Goal: Book appointment/travel/reservation

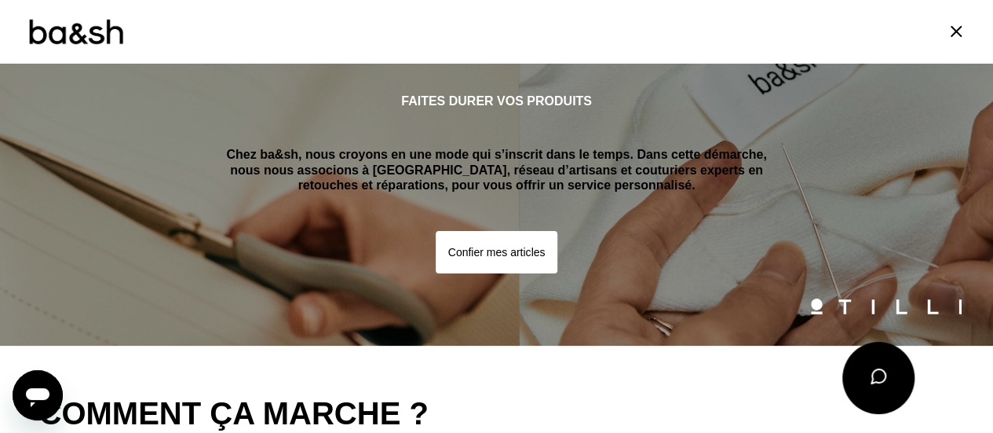
click at [507, 253] on button "Confier mes articles" at bounding box center [497, 252] width 122 height 42
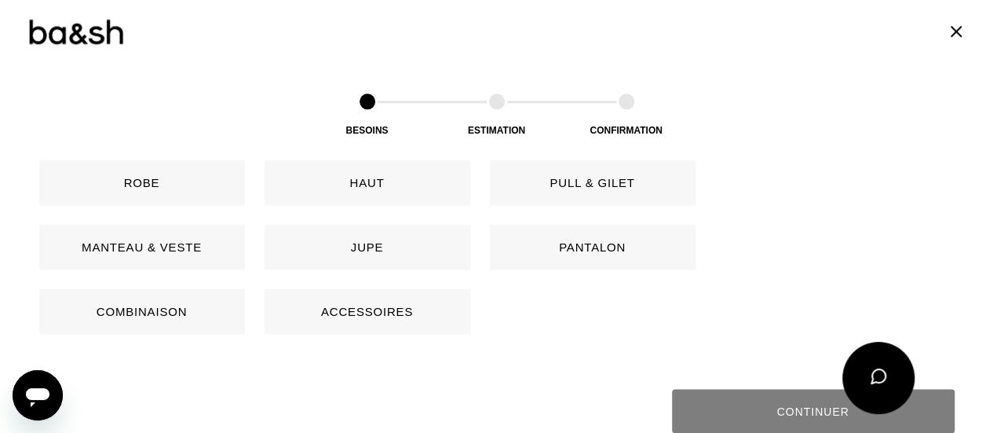
scroll to position [822, 0]
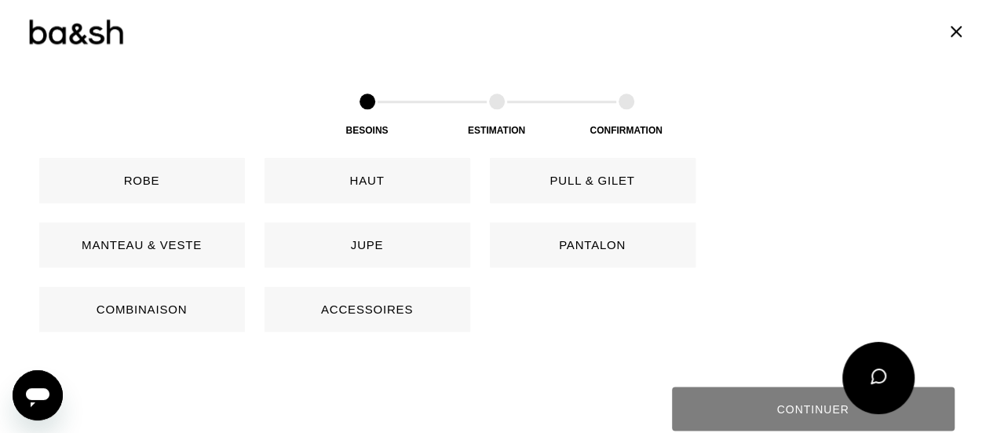
click at [537, 247] on button "Pantalon" at bounding box center [593, 244] width 206 height 45
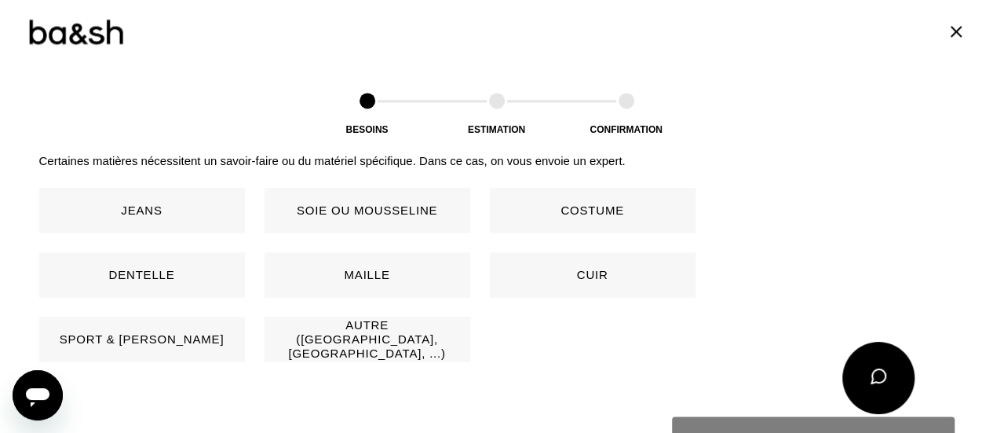
scroll to position [1105, 0]
click at [199, 211] on button "Jeans" at bounding box center [142, 209] width 206 height 45
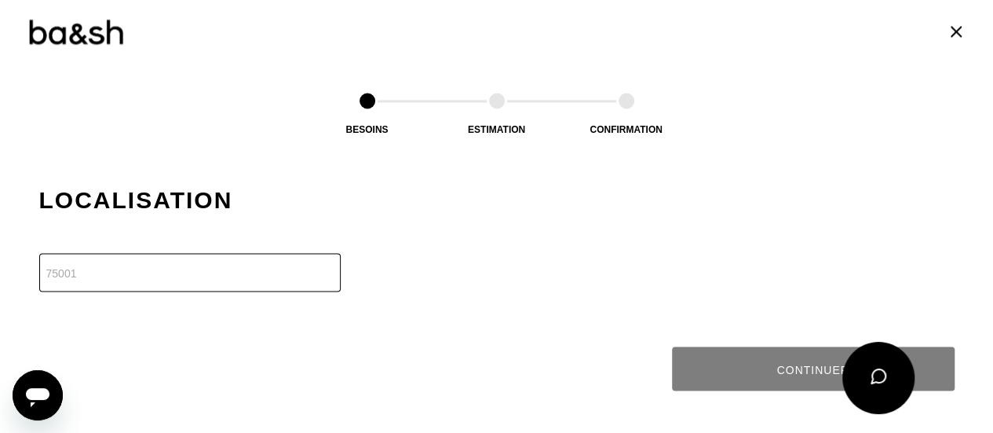
scroll to position [1349, 0]
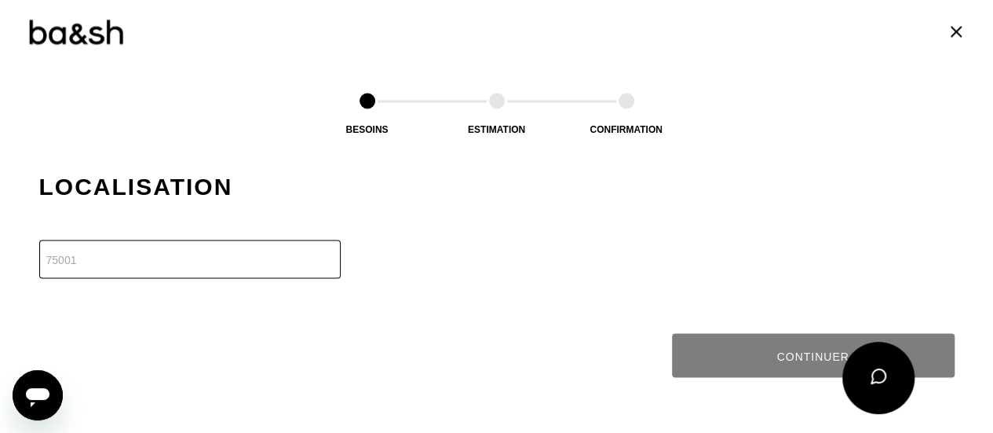
click at [247, 252] on input "number" at bounding box center [189, 258] width 301 height 38
type input "75005"
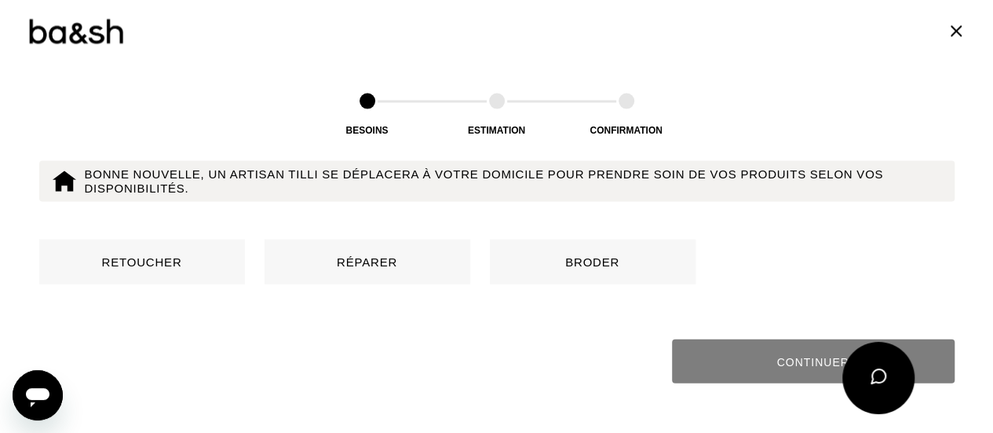
scroll to position [1586, 0]
click at [203, 268] on button "Retoucher" at bounding box center [142, 261] width 206 height 45
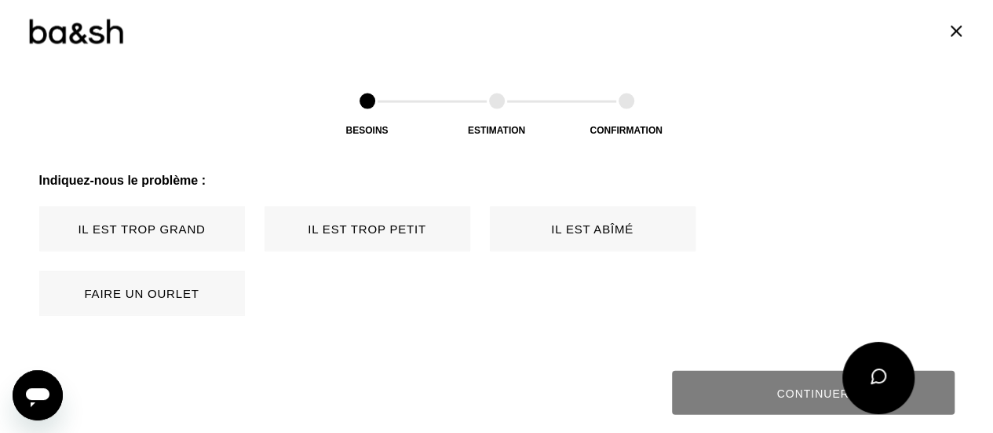
scroll to position [1752, 0]
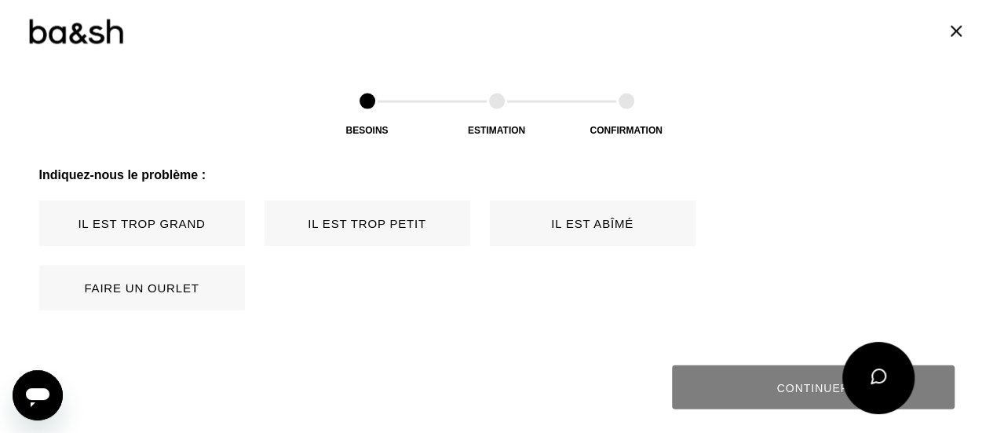
click at [200, 290] on button "Faire un ourlet" at bounding box center [142, 287] width 206 height 45
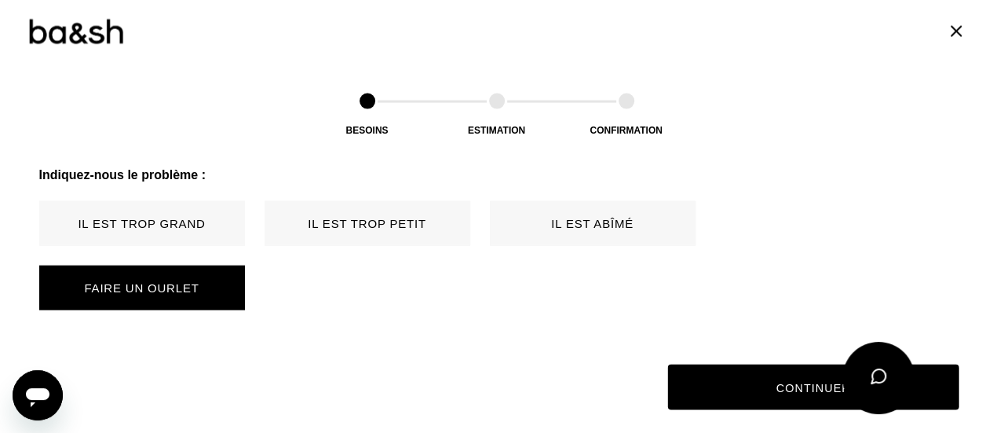
click at [729, 386] on button "Continuer" at bounding box center [812, 387] width 291 height 46
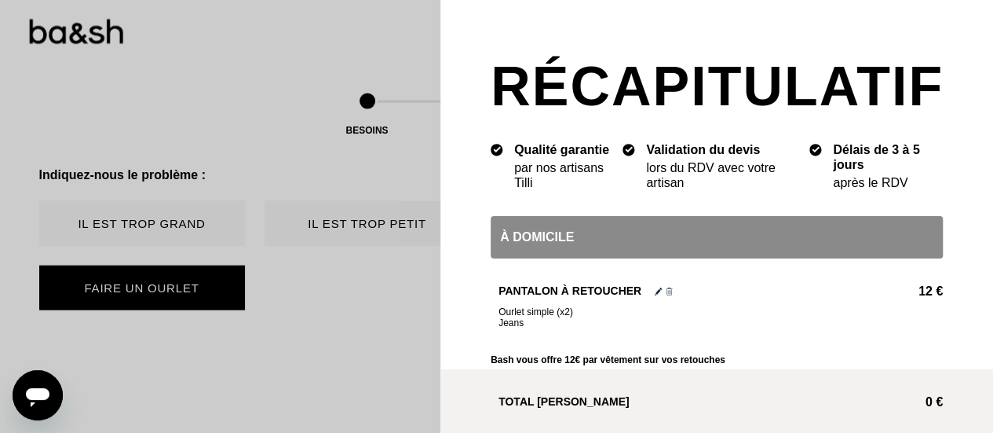
scroll to position [75, 0]
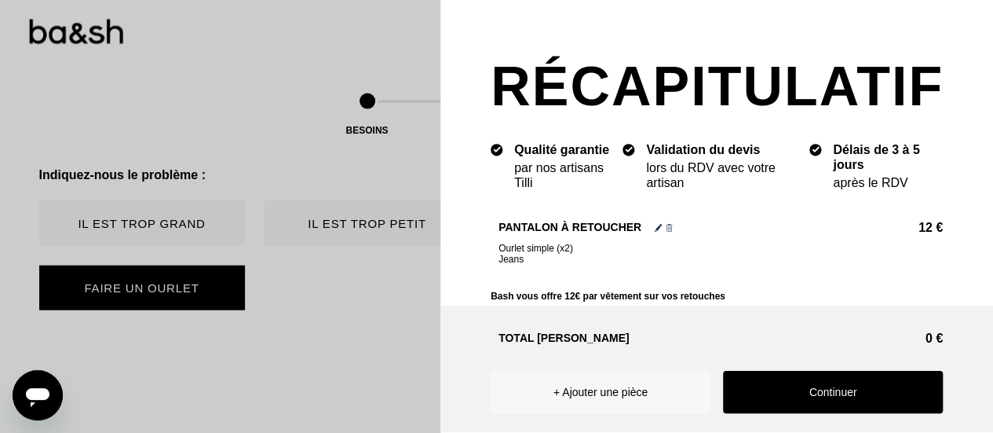
click at [607, 389] on button "+ Ajouter une pièce" at bounding box center [601, 392] width 220 height 42
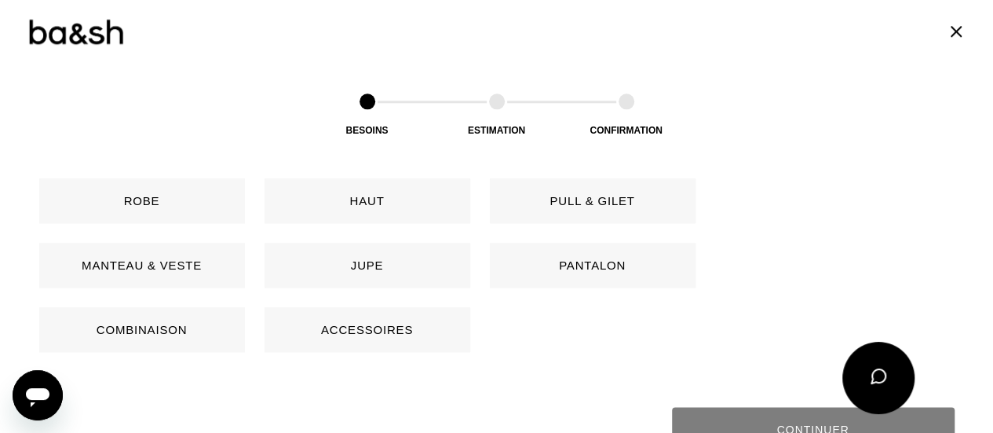
scroll to position [758, 0]
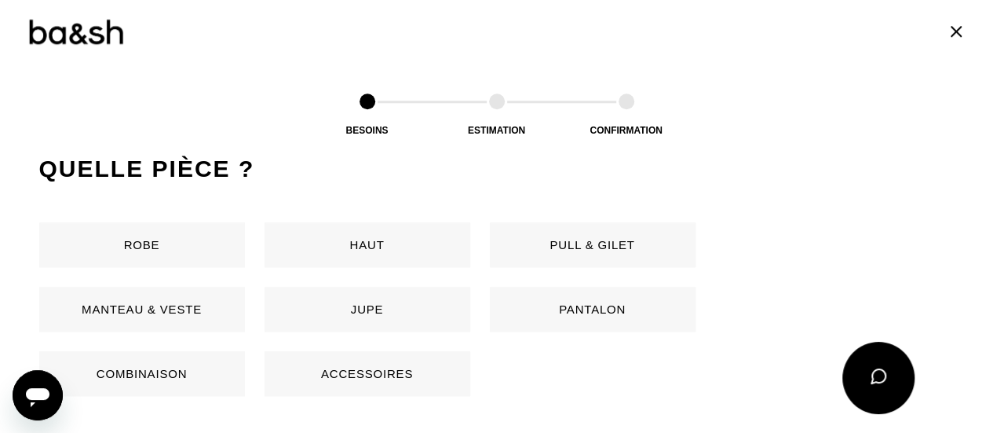
click at [567, 310] on button "Pantalon" at bounding box center [593, 309] width 206 height 45
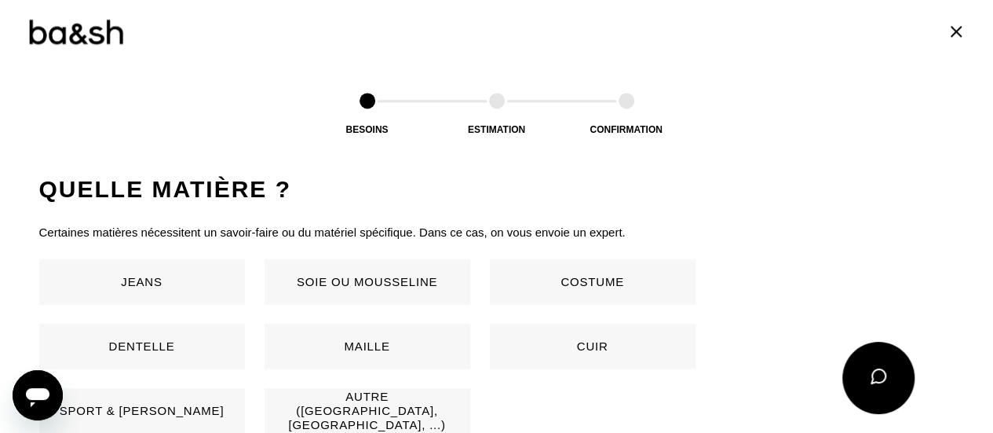
scroll to position [1037, 0]
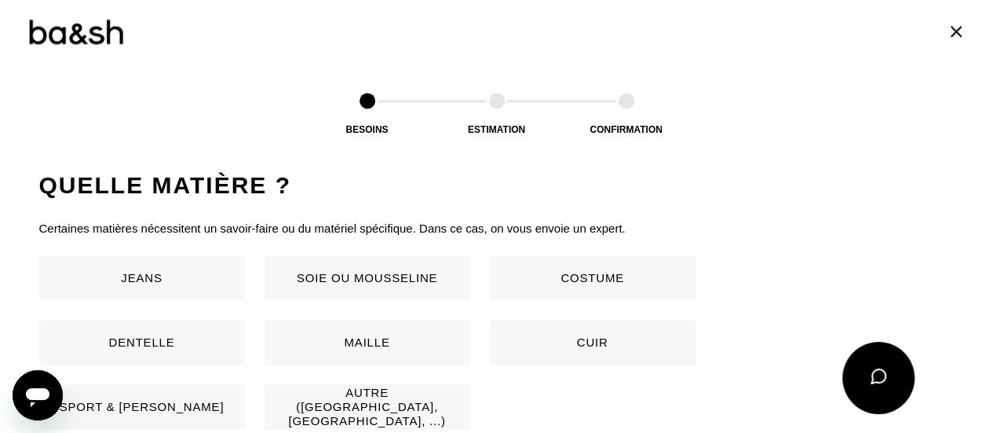
click at [195, 267] on button "Jeans" at bounding box center [142, 277] width 206 height 45
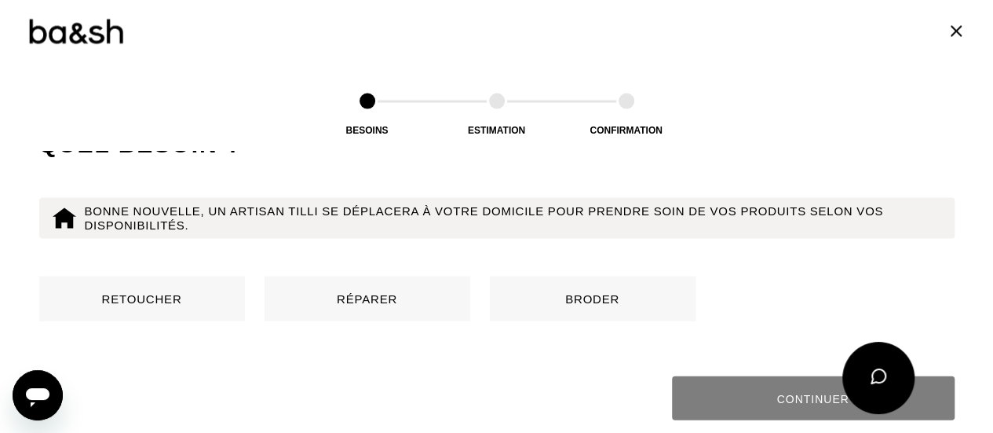
scroll to position [1558, 0]
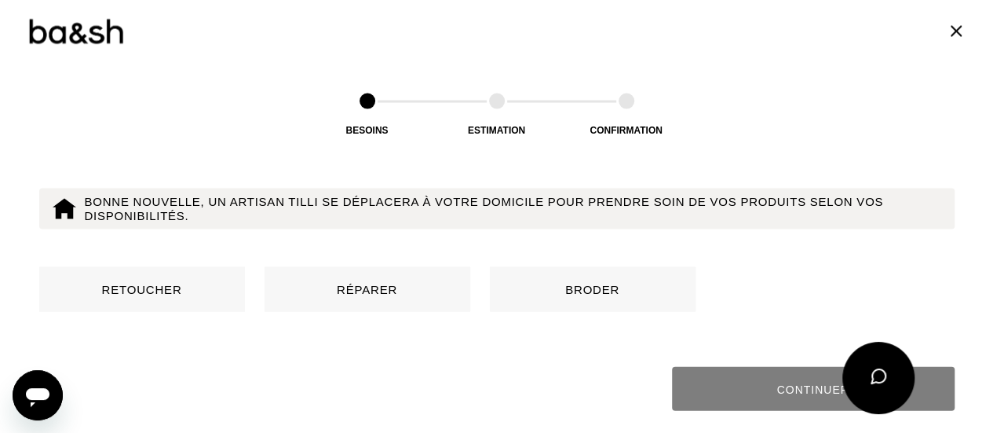
click at [196, 296] on button "Retoucher" at bounding box center [142, 289] width 206 height 45
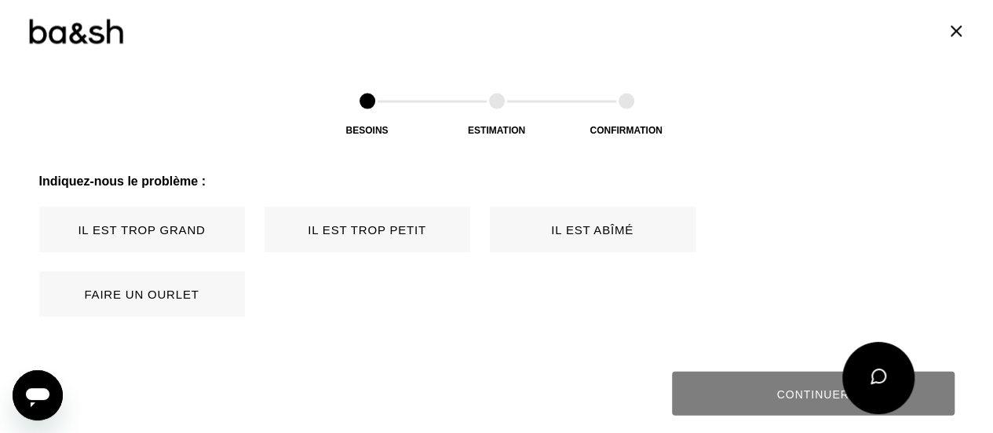
scroll to position [1752, 0]
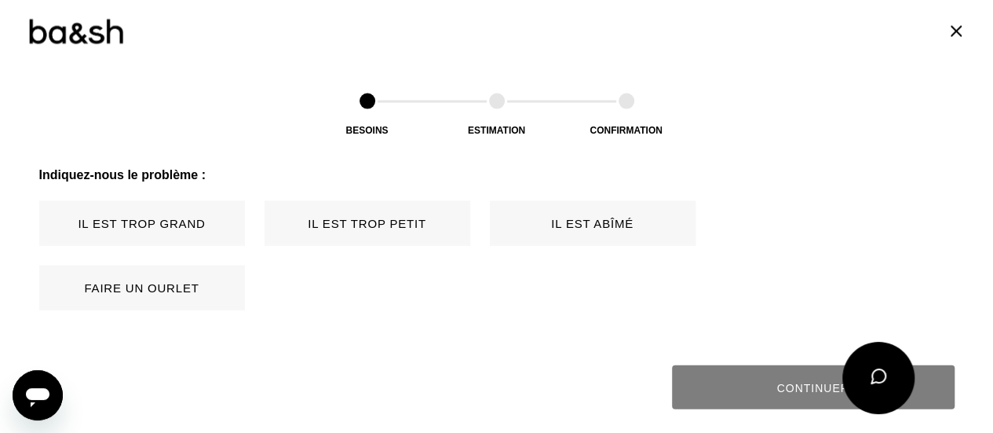
click at [165, 274] on button "Faire un ourlet" at bounding box center [142, 287] width 206 height 45
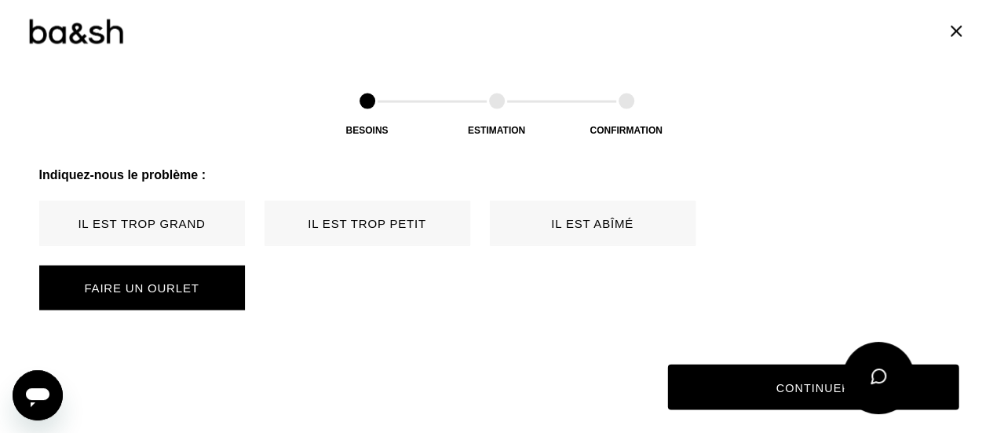
click at [758, 381] on button "Continuer" at bounding box center [812, 387] width 291 height 46
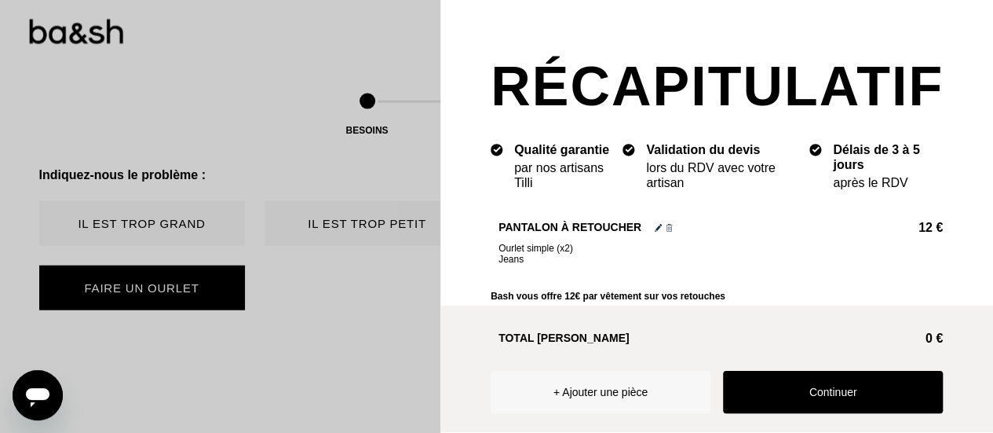
scroll to position [0, 0]
click at [780, 371] on button "Continuer" at bounding box center [833, 392] width 220 height 42
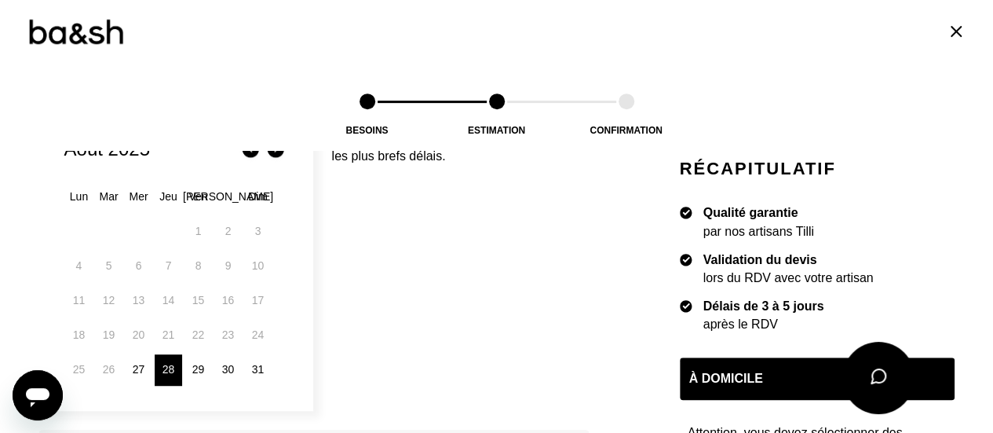
scroll to position [301, 0]
click at [126, 367] on div "27" at bounding box center [138, 368] width 27 height 31
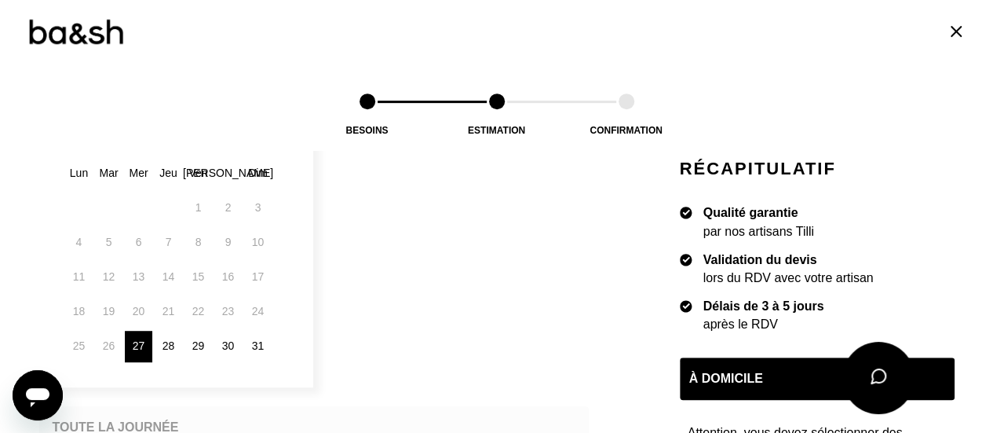
scroll to position [326, 0]
click at [162, 353] on div "28" at bounding box center [168, 344] width 27 height 31
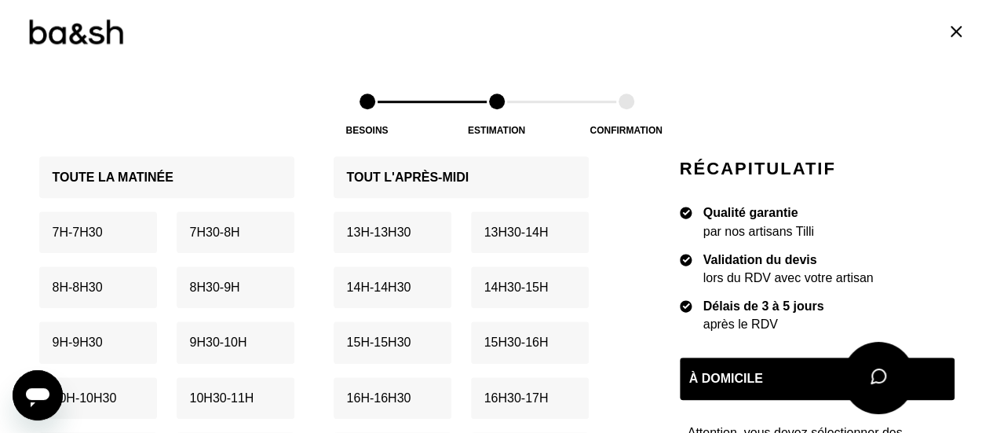
scroll to position [630, 0]
click at [96, 274] on div "8h - 8h30" at bounding box center [98, 286] width 118 height 42
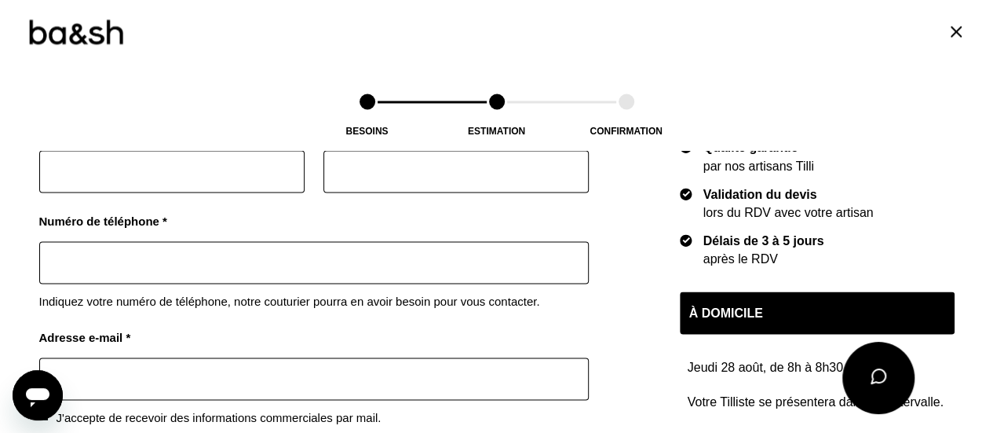
scroll to position [1412, 0]
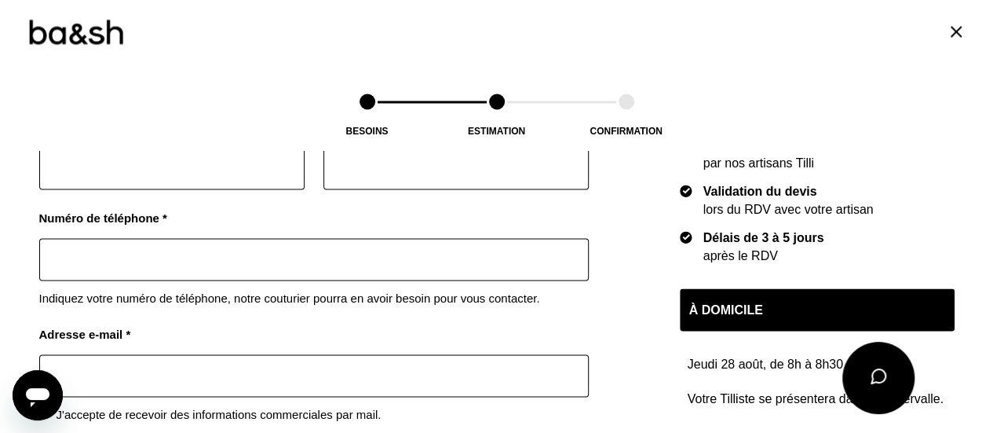
click at [221, 166] on input "text" at bounding box center [171, 168] width 265 height 42
type input "[PERSON_NAME]"
type input "HOOGSTOEL"
type input "0623410152"
type input "[EMAIL_ADDRESS][DOMAIN_NAME]"
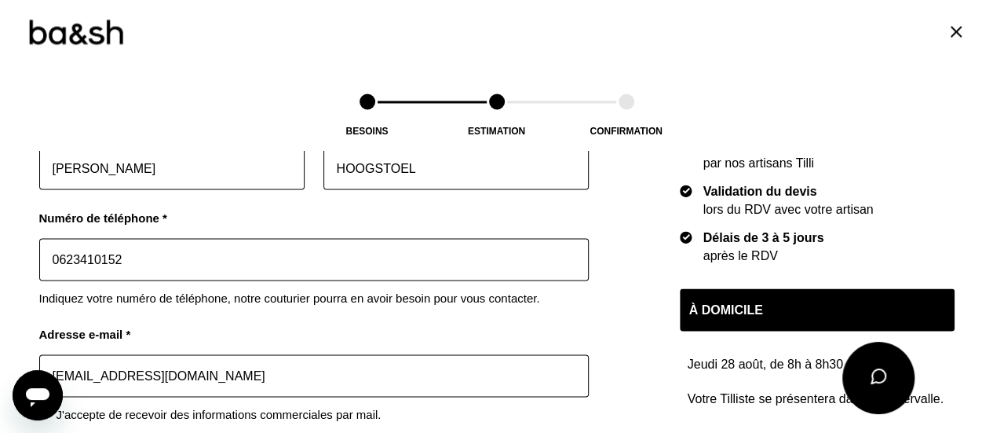
type input "[STREET_ADDRESS]"
type input "75005"
type input "[GEOGRAPHIC_DATA]"
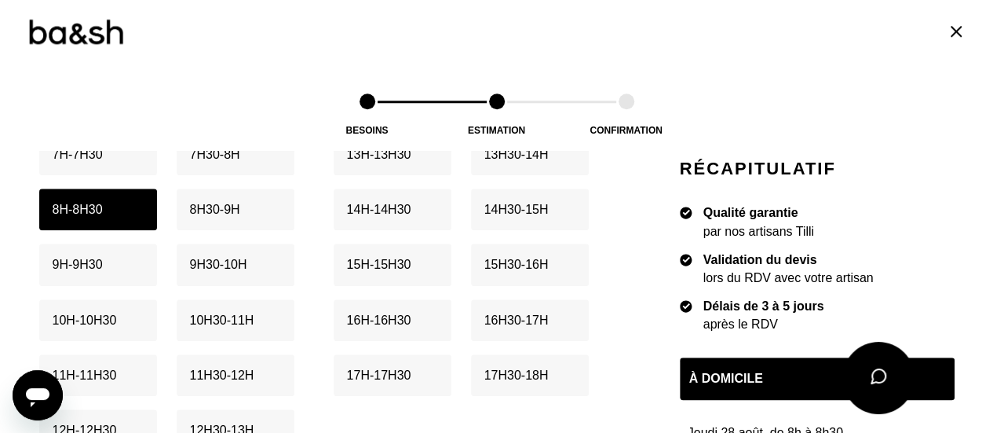
scroll to position [659, 0]
